Goal: Find specific page/section: Find specific page/section

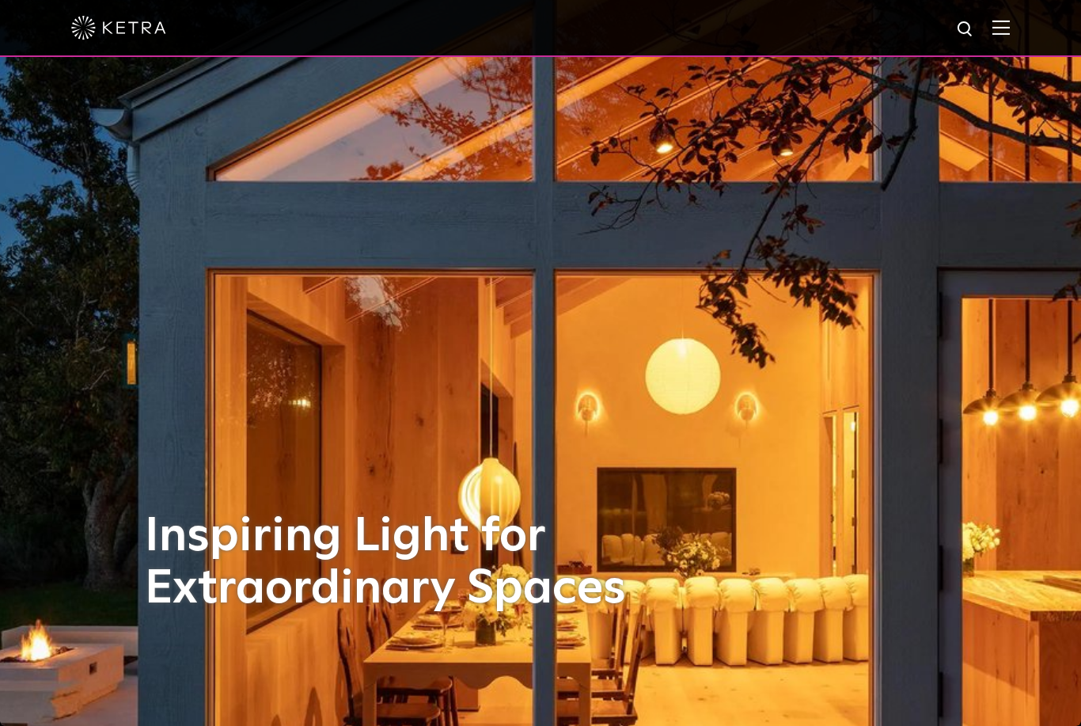
click at [1000, 32] on img at bounding box center [1000, 27] width 17 height 15
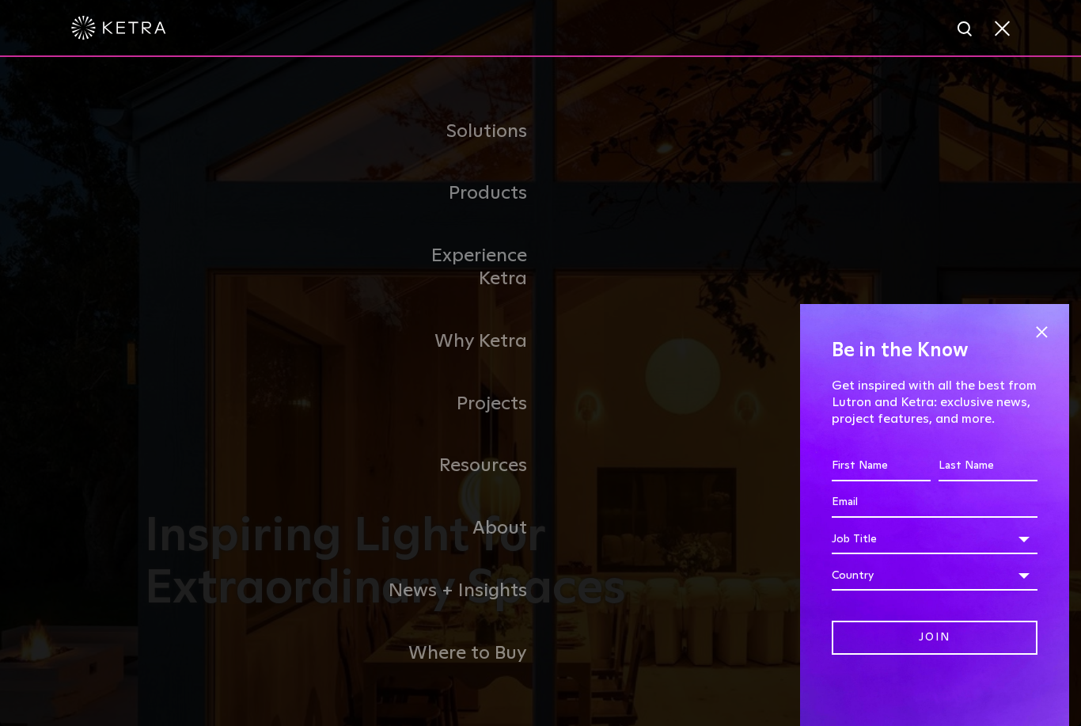
click at [486, 667] on link "Where to Buy" at bounding box center [459, 653] width 162 height 63
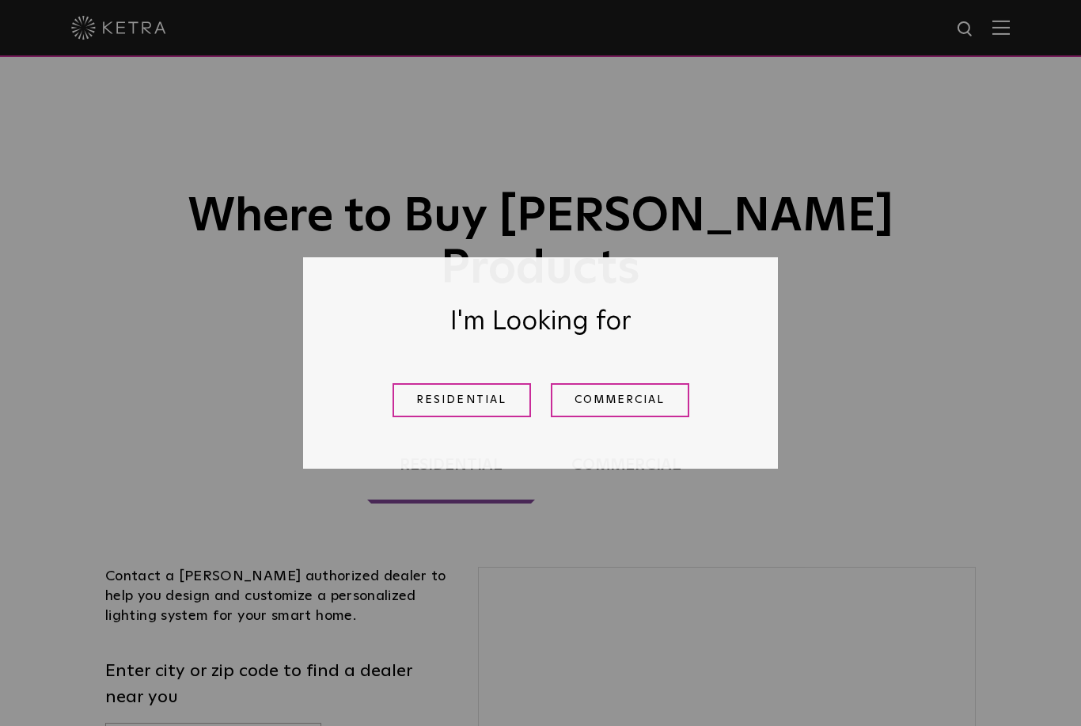
click at [492, 401] on link "Residential" at bounding box center [462, 400] width 138 height 34
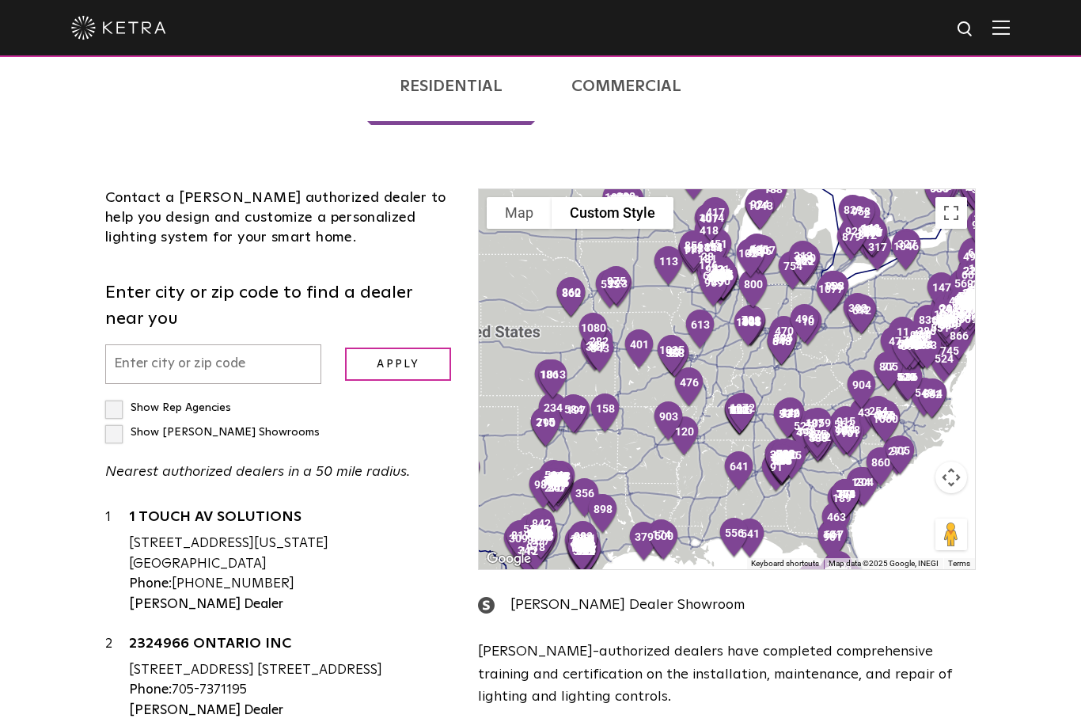
click at [206, 344] on input "text" at bounding box center [213, 364] width 216 height 40
type input "30642"
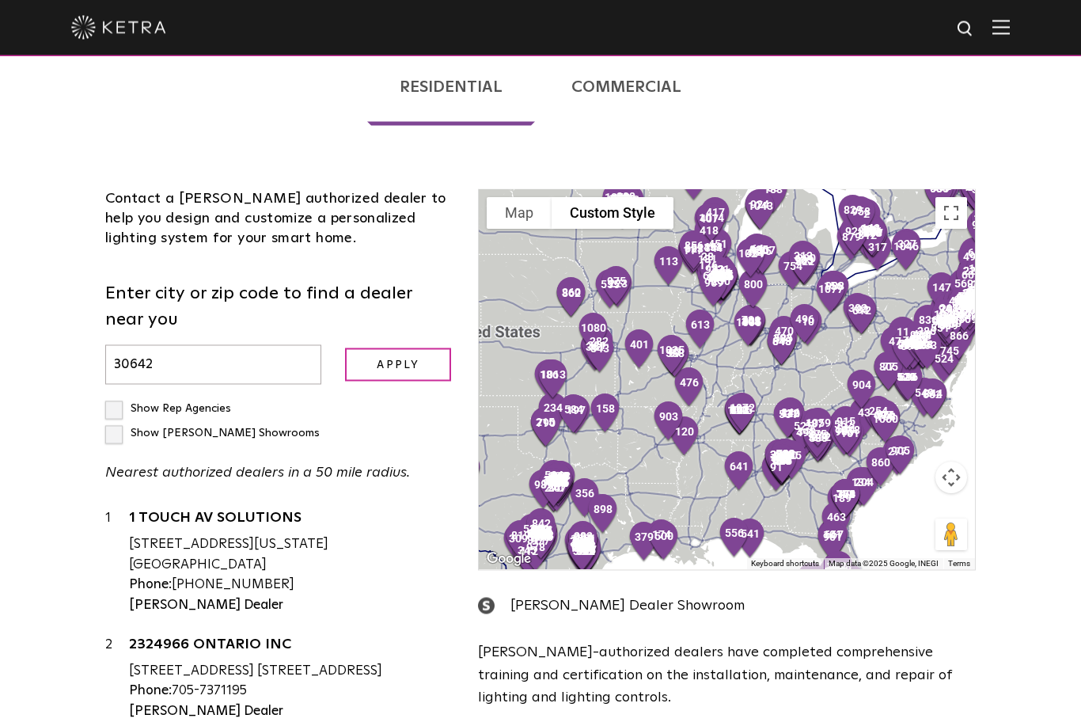
click at [399, 348] on input "Apply" at bounding box center [398, 365] width 106 height 34
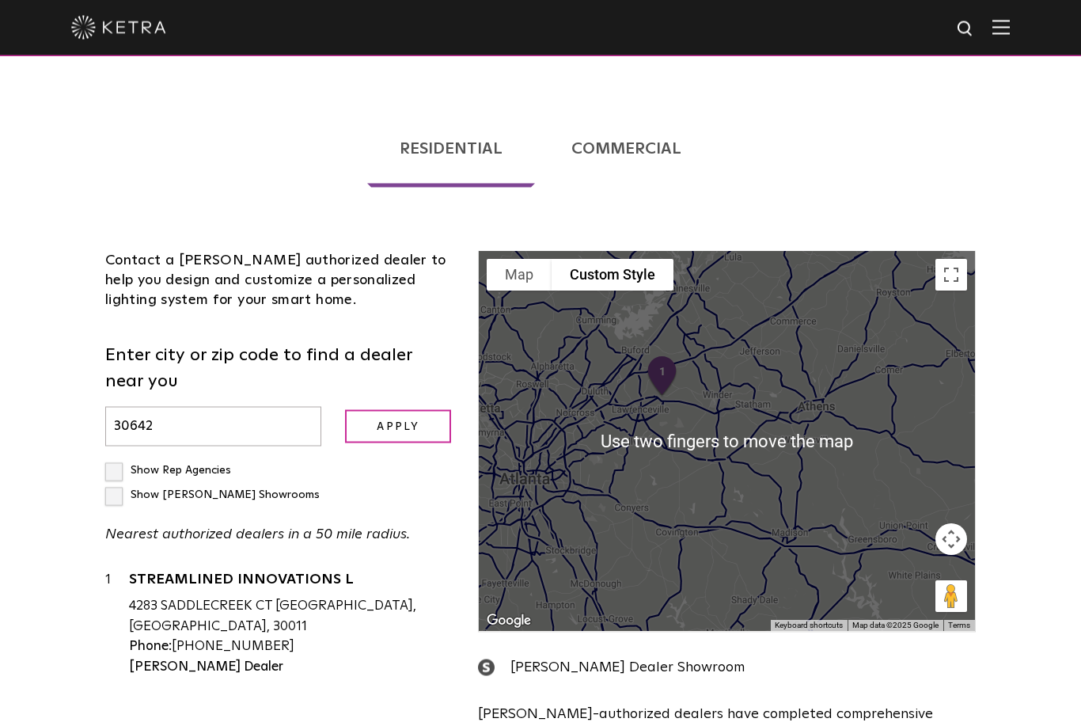
scroll to position [317, 0]
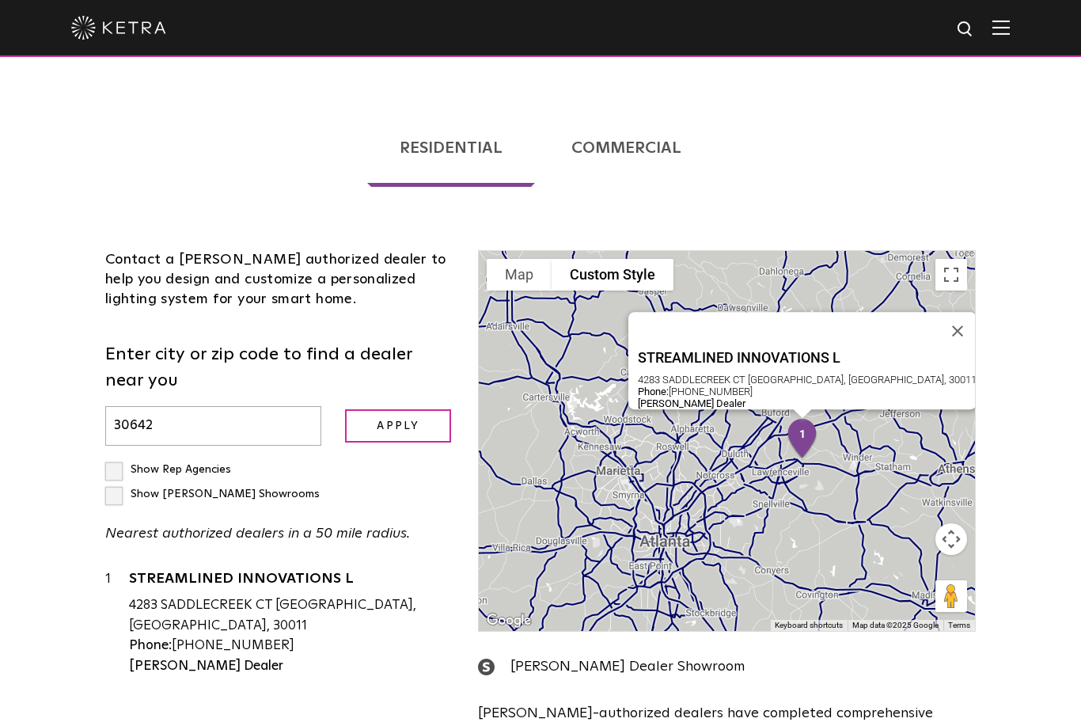
click at [250, 488] on label "Show [PERSON_NAME] Showrooms" at bounding box center [212, 493] width 214 height 11
click at [116, 457] on input "Show [PERSON_NAME] Showrooms" at bounding box center [110, 462] width 10 height 10
checkbox input "true"
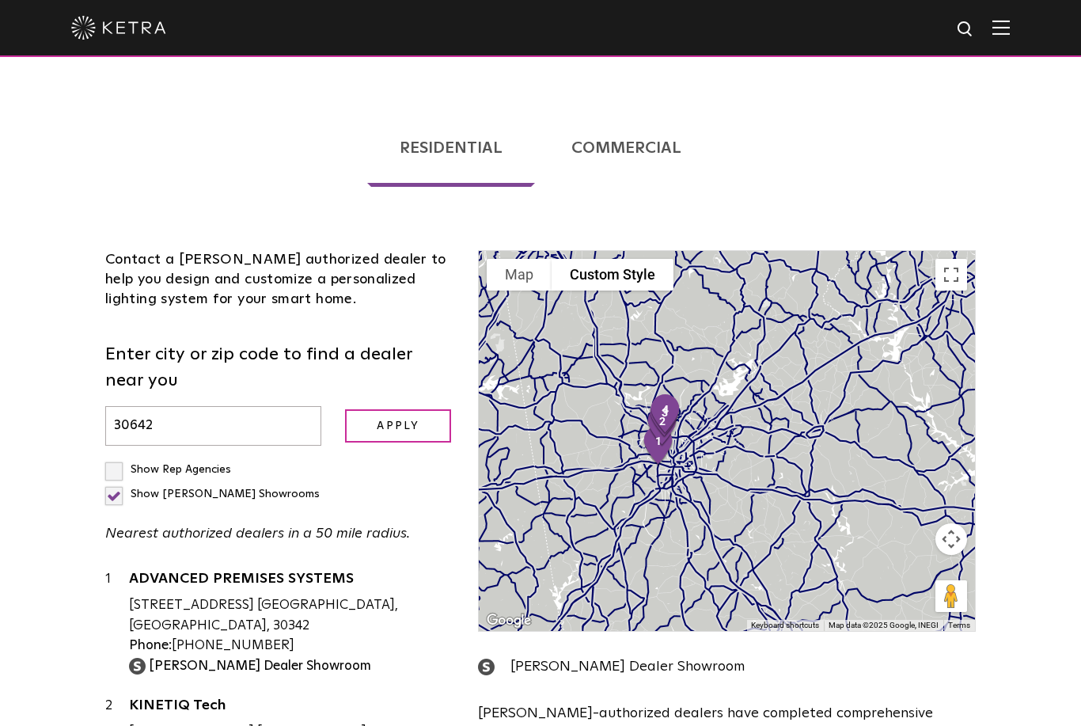
click at [209, 406] on input "30642" at bounding box center [213, 426] width 216 height 40
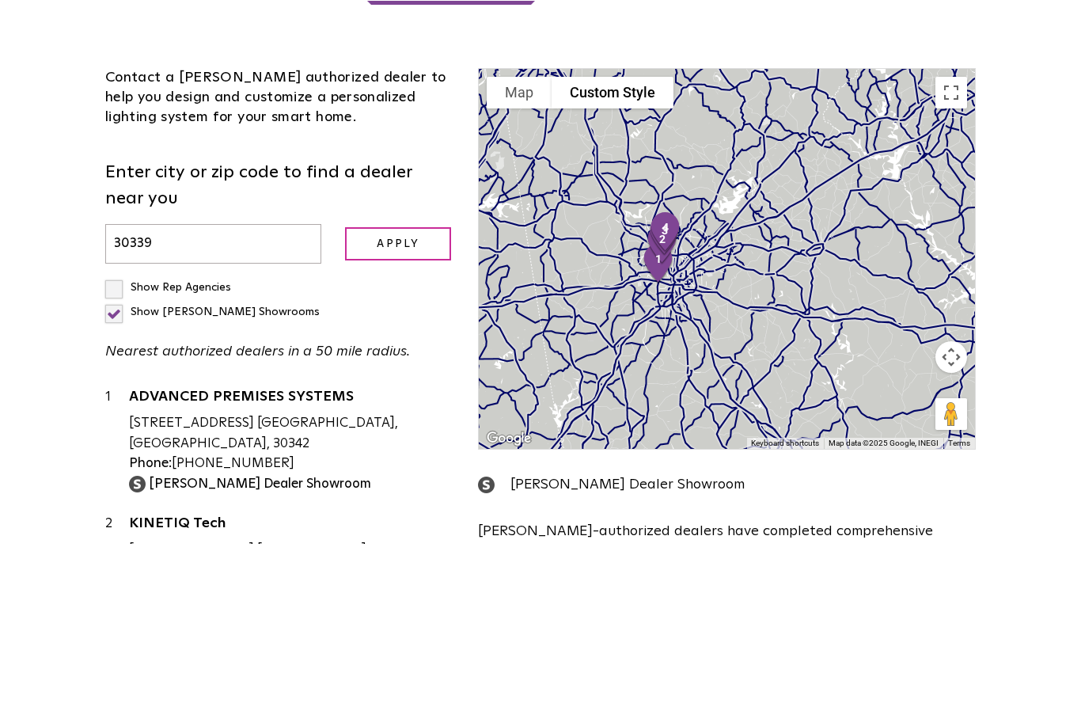
type input "30339"
click at [406, 409] on input "Apply" at bounding box center [398, 426] width 106 height 34
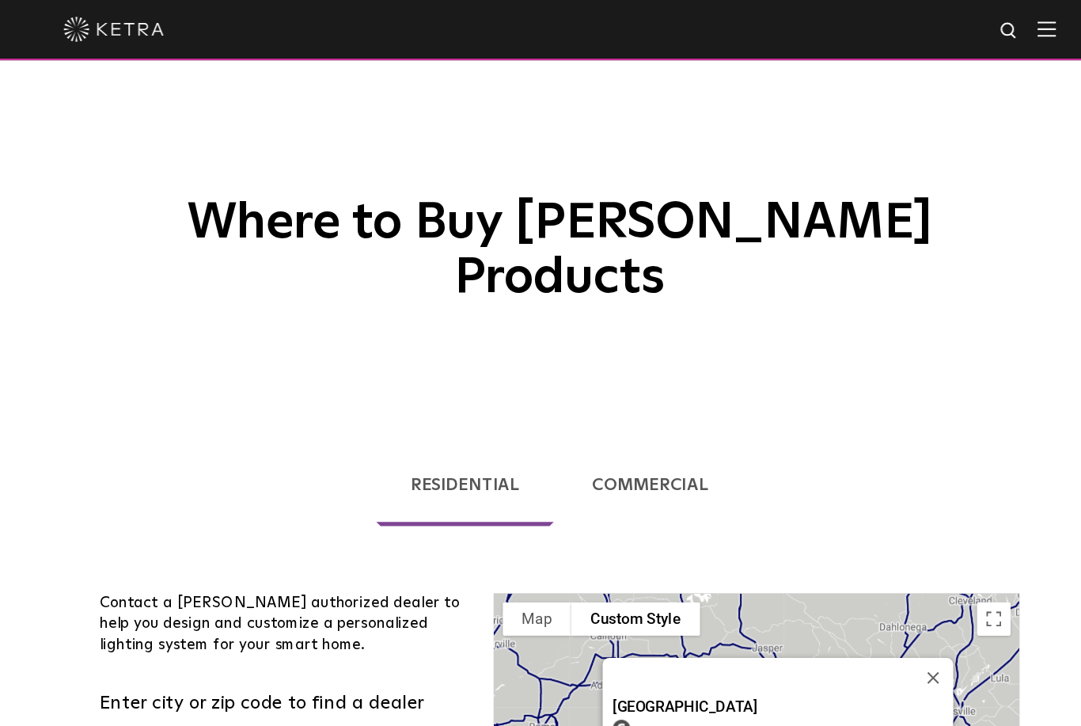
scroll to position [0, 0]
